Goal: Check status: Check status

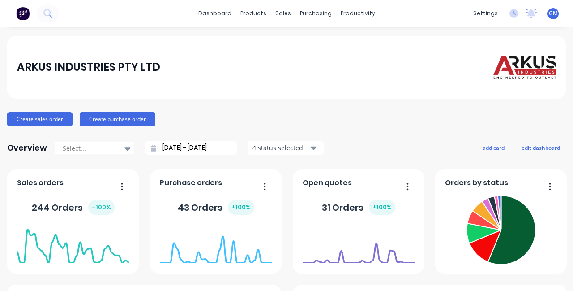
click at [359, 19] on div "productivity" at bounding box center [357, 13] width 43 height 13
click at [397, 43] on link "Workflow" at bounding box center [392, 43] width 119 height 18
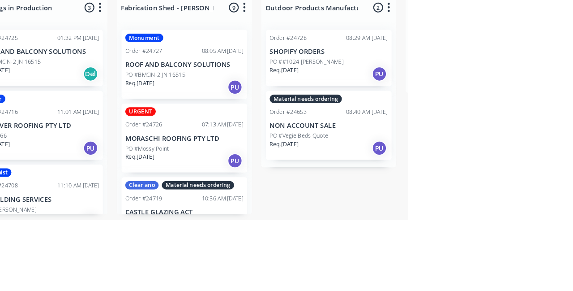
click at [362, 215] on p "MORASCHI ROOFING PTY LTD" at bounding box center [359, 213] width 113 height 8
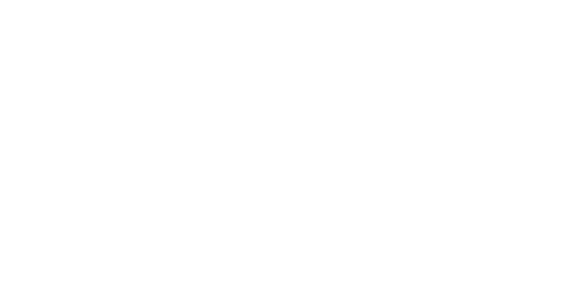
click at [427, 55] on button "Close" at bounding box center [411, 50] width 33 height 14
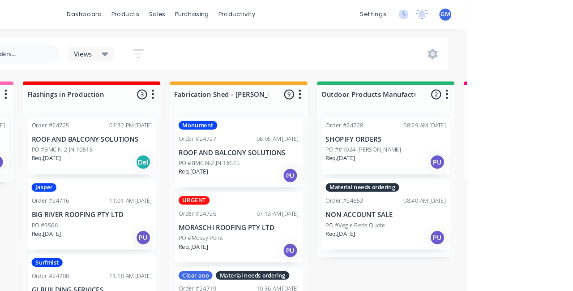
click at [352, 212] on p "MORASCHI ROOFING PTY LTD" at bounding box center [359, 213] width 113 height 8
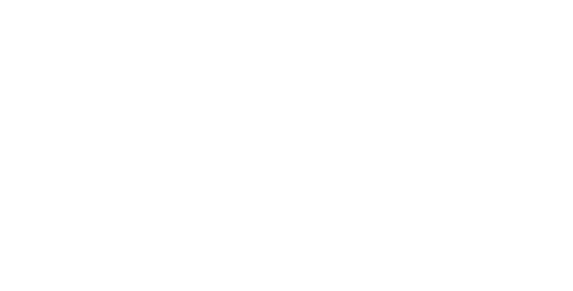
click at [427, 55] on button "Close" at bounding box center [411, 50] width 33 height 14
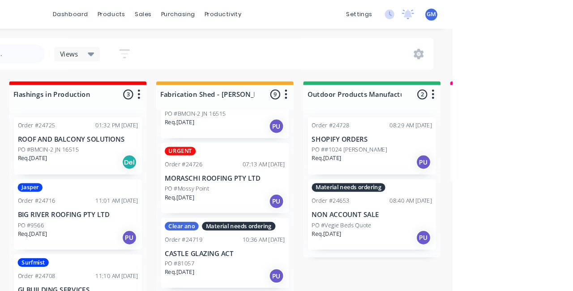
scroll to position [33, 0]
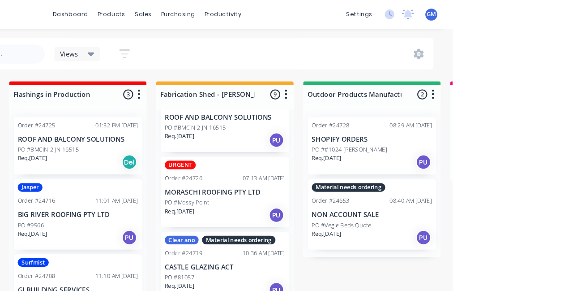
click at [371, 178] on p "MORASCHI ROOFING PTY LTD" at bounding box center [359, 180] width 113 height 8
